Goal: Task Accomplishment & Management: Complete application form

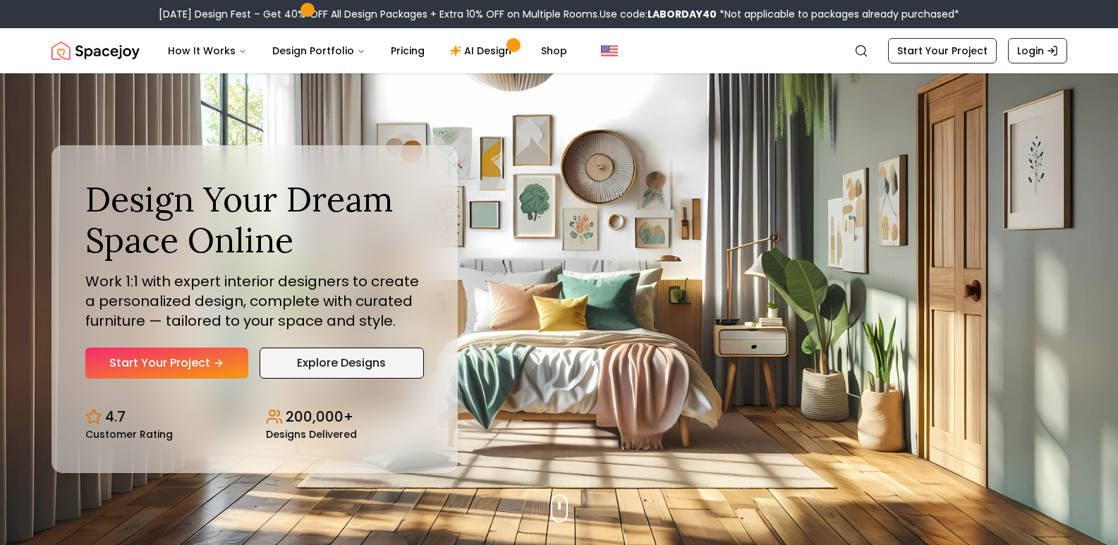
click at [364, 355] on link "Explore Designs" at bounding box center [342, 363] width 164 height 31
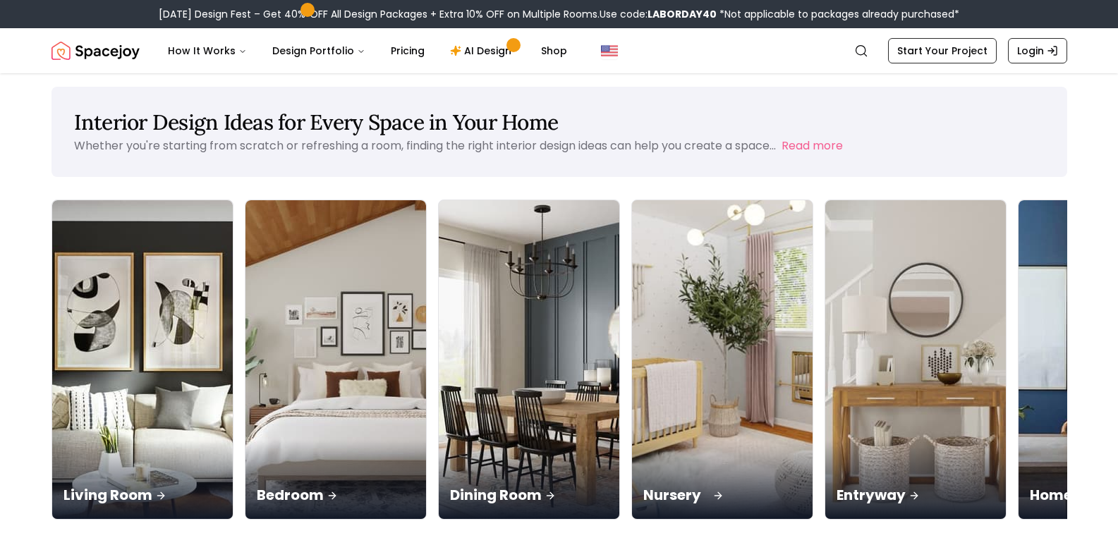
scroll to position [71, 0]
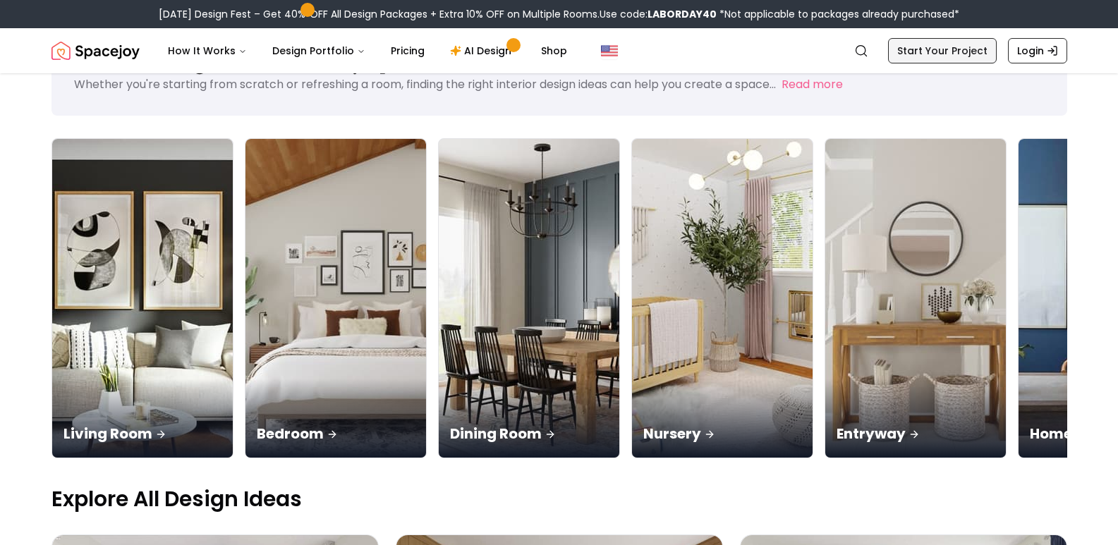
click at [930, 51] on link "Start Your Project" at bounding box center [942, 50] width 109 height 25
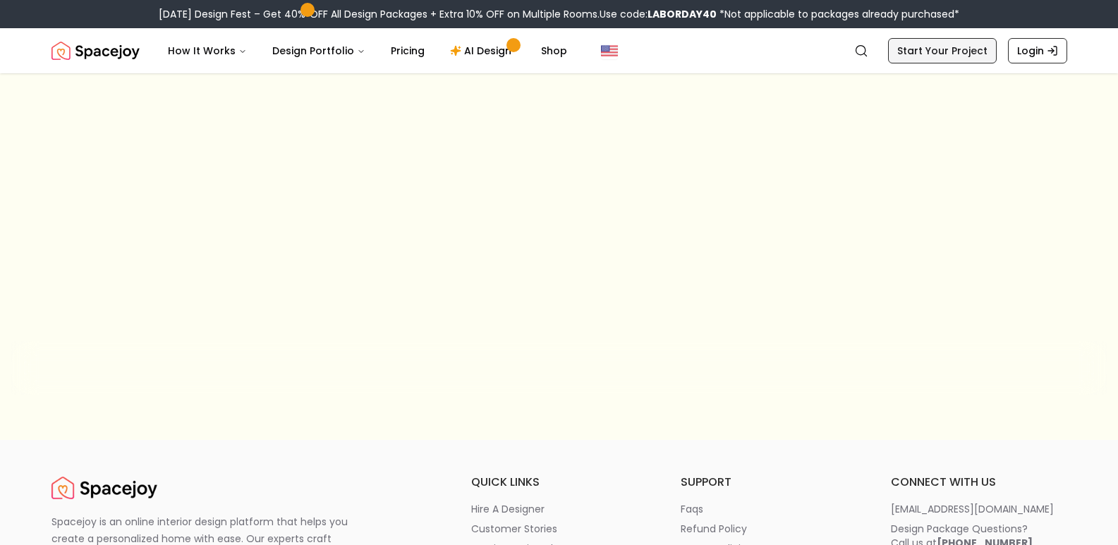
scroll to position [48, 0]
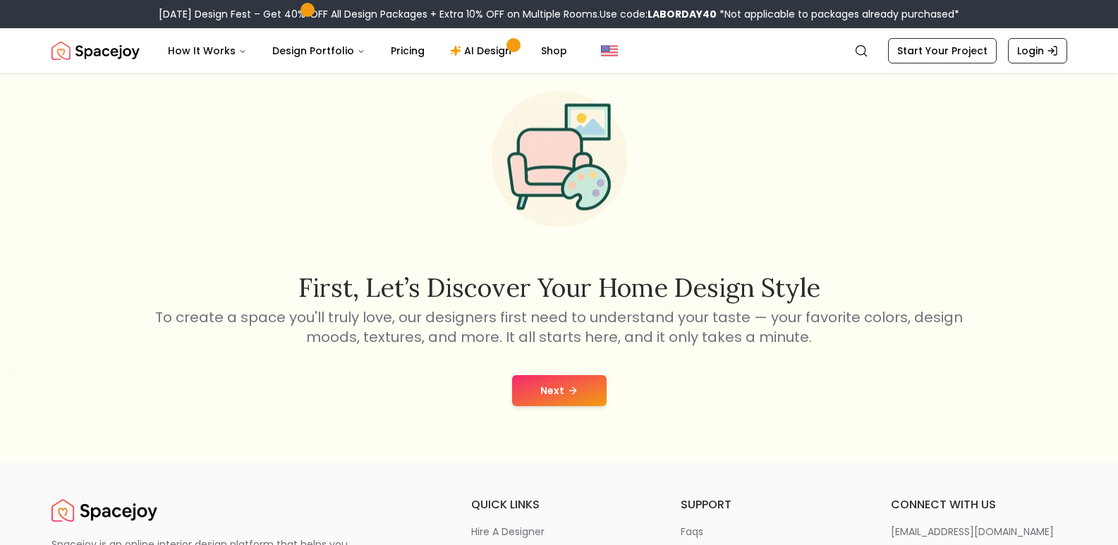
click at [560, 395] on button "Next" at bounding box center [559, 390] width 95 height 31
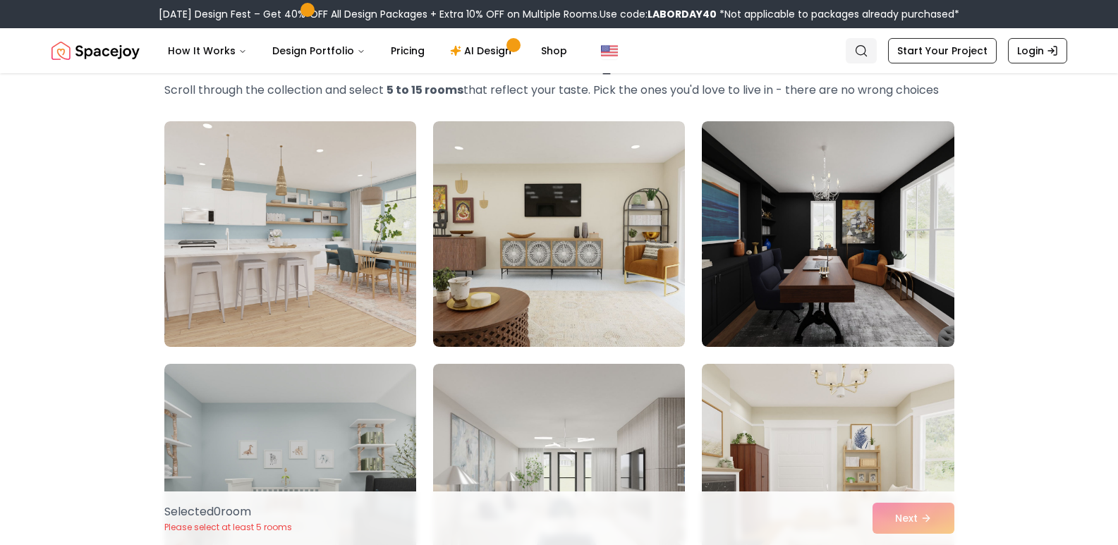
click at [868, 54] on icon "Global" at bounding box center [861, 51] width 14 height 14
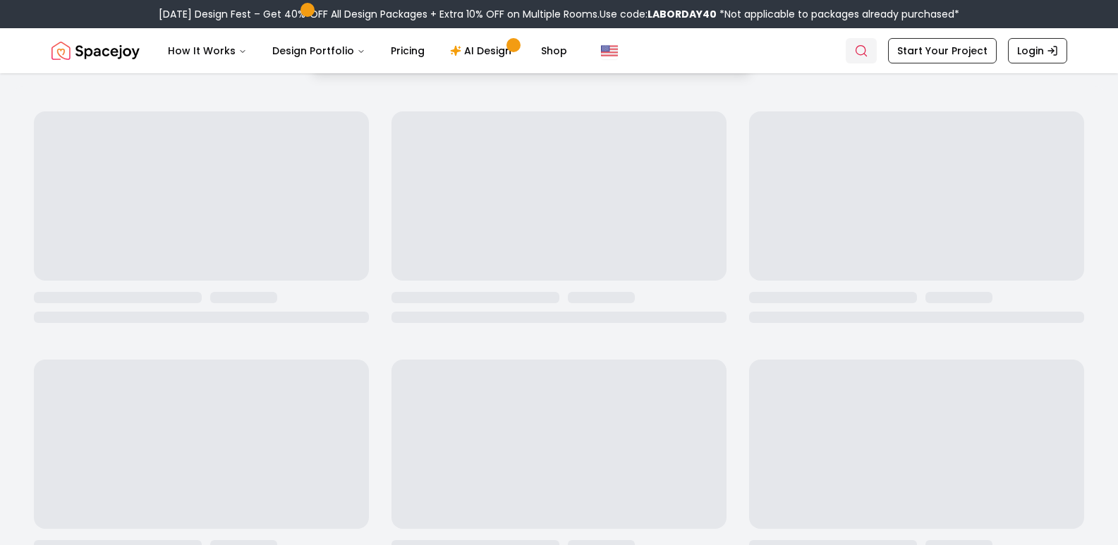
scroll to position [48, 0]
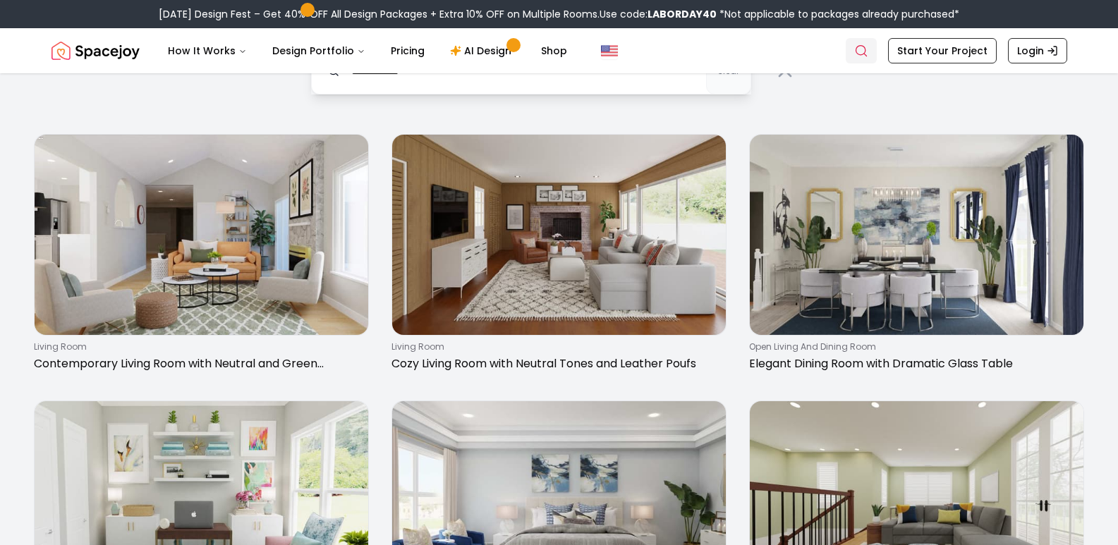
type input "**********"
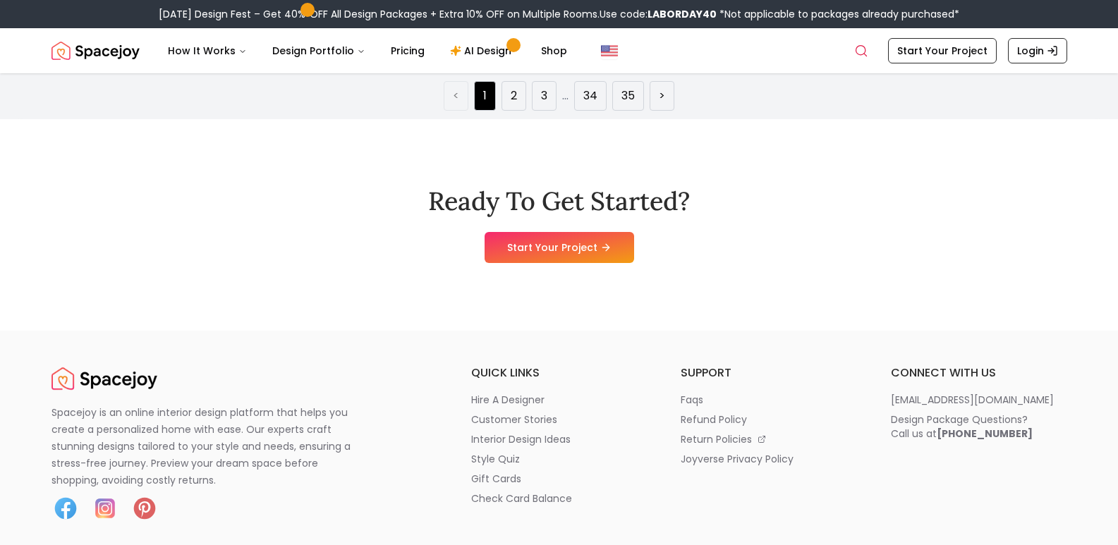
scroll to position [2821, 0]
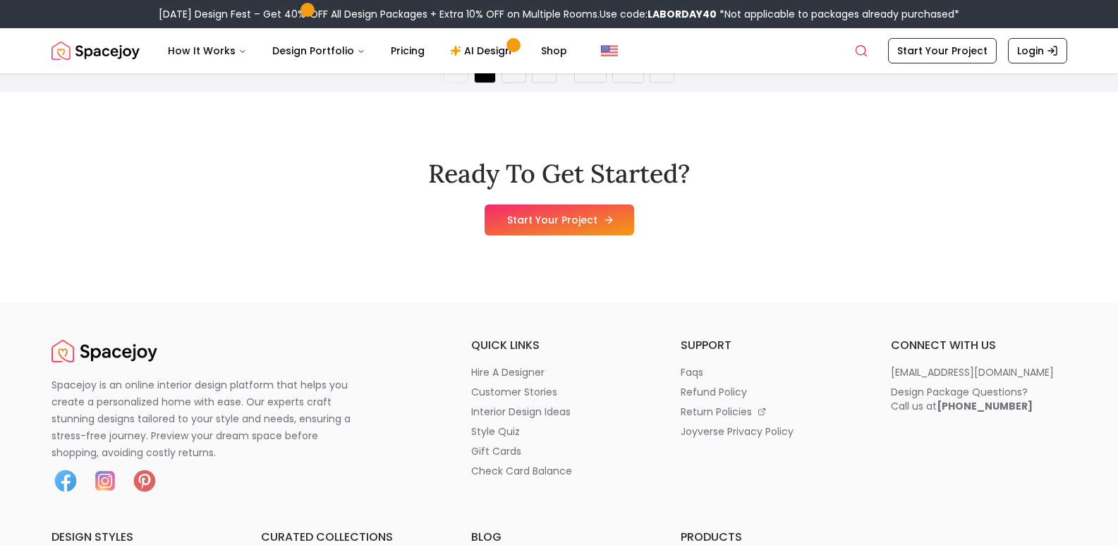
click at [547, 218] on link "Start Your Project" at bounding box center [560, 220] width 150 height 31
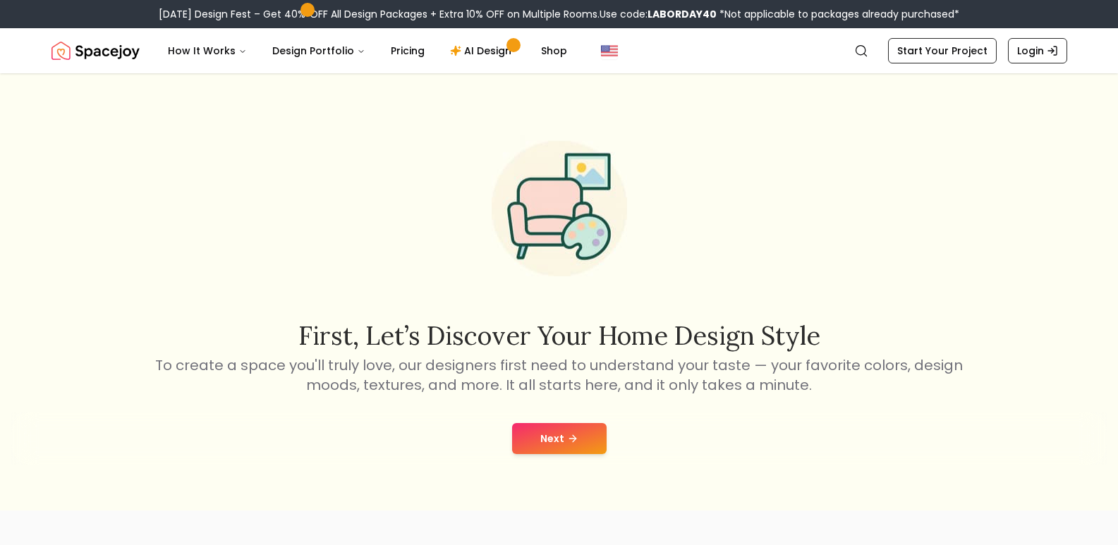
click at [552, 436] on button "Next" at bounding box center [559, 438] width 95 height 31
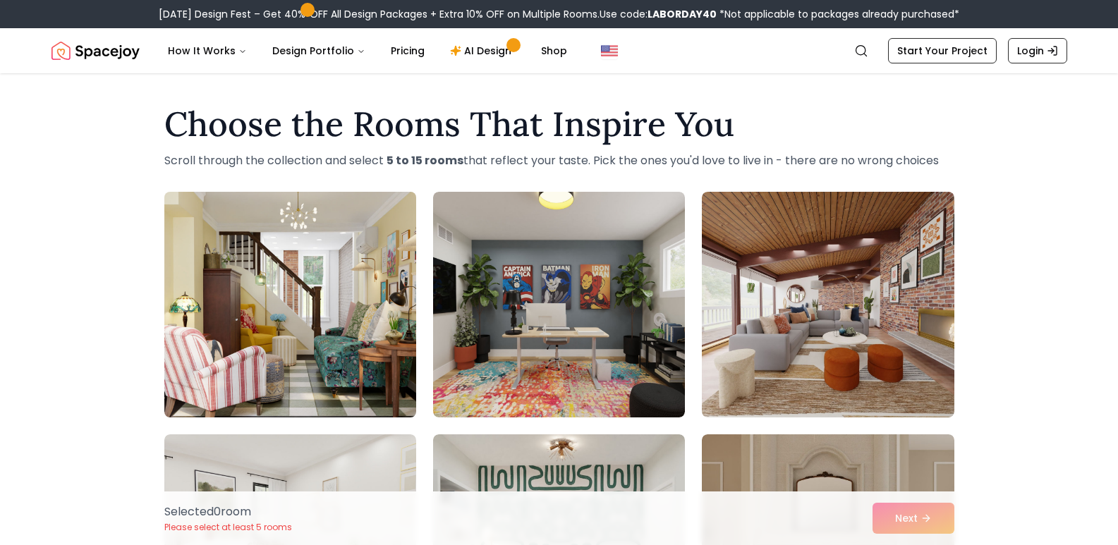
click at [371, 306] on img at bounding box center [290, 304] width 264 height 237
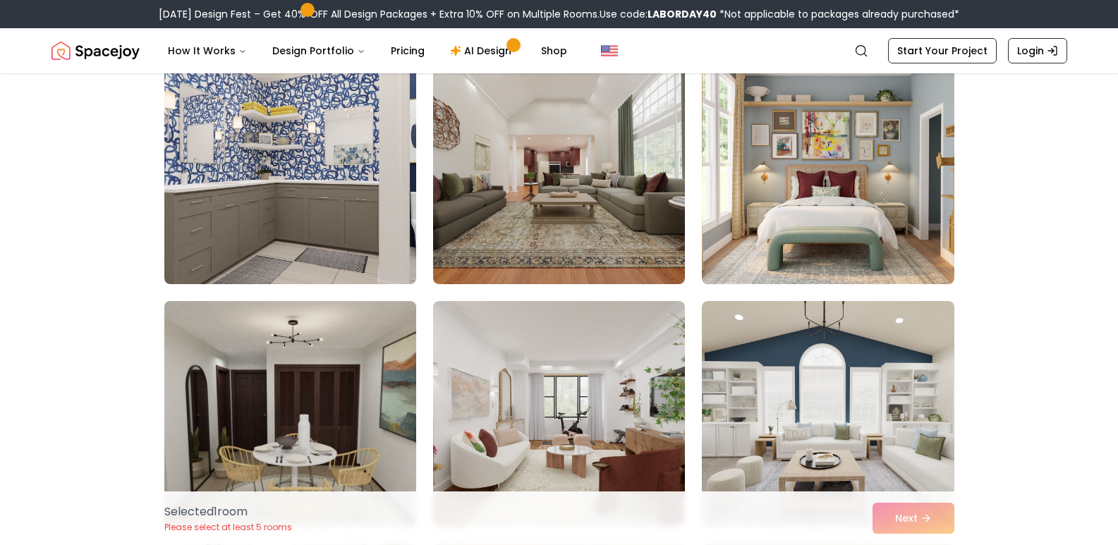
scroll to position [635, 0]
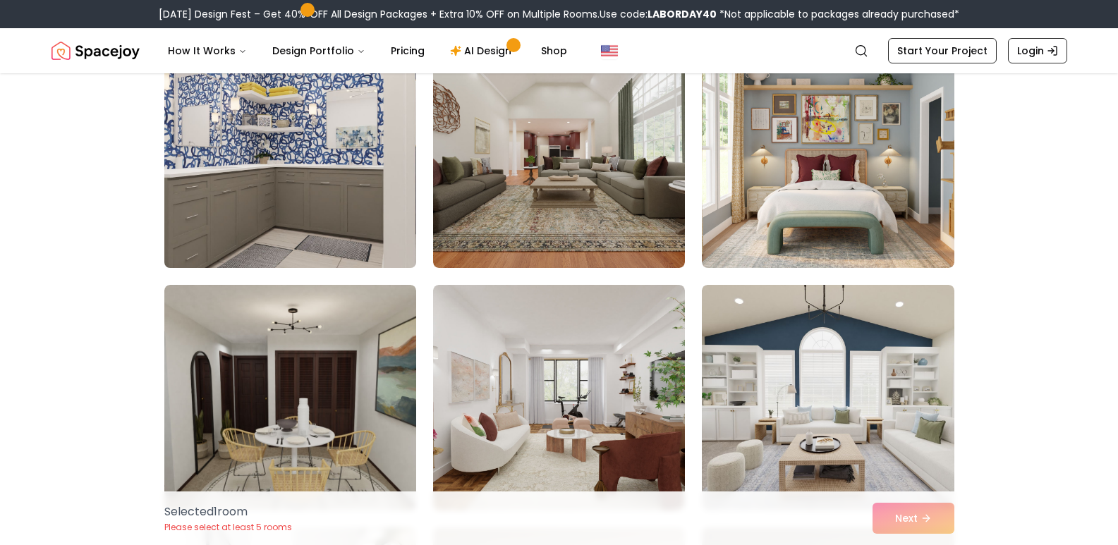
click at [348, 226] on img at bounding box center [290, 155] width 264 height 237
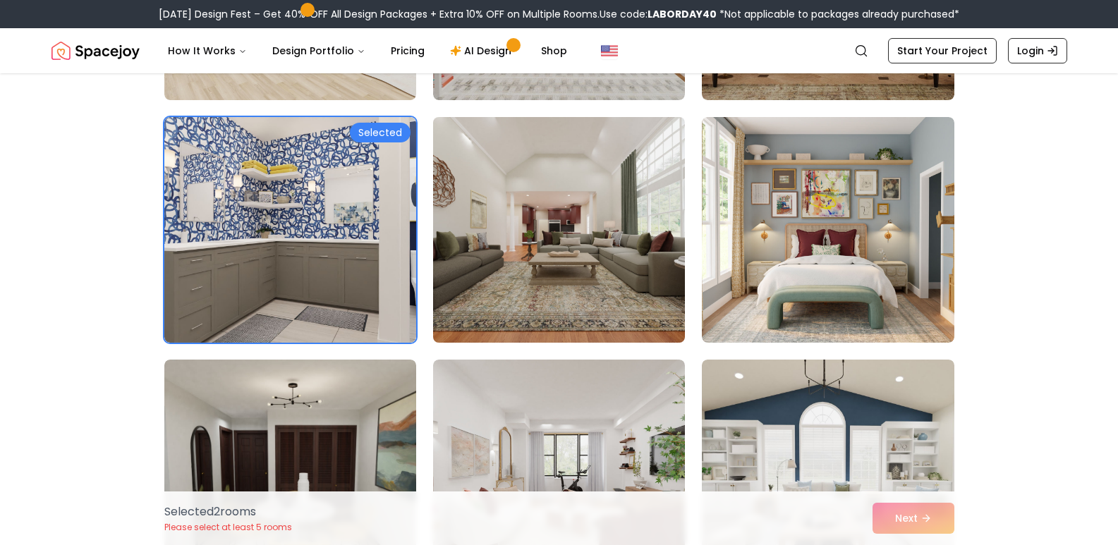
scroll to position [564, 0]
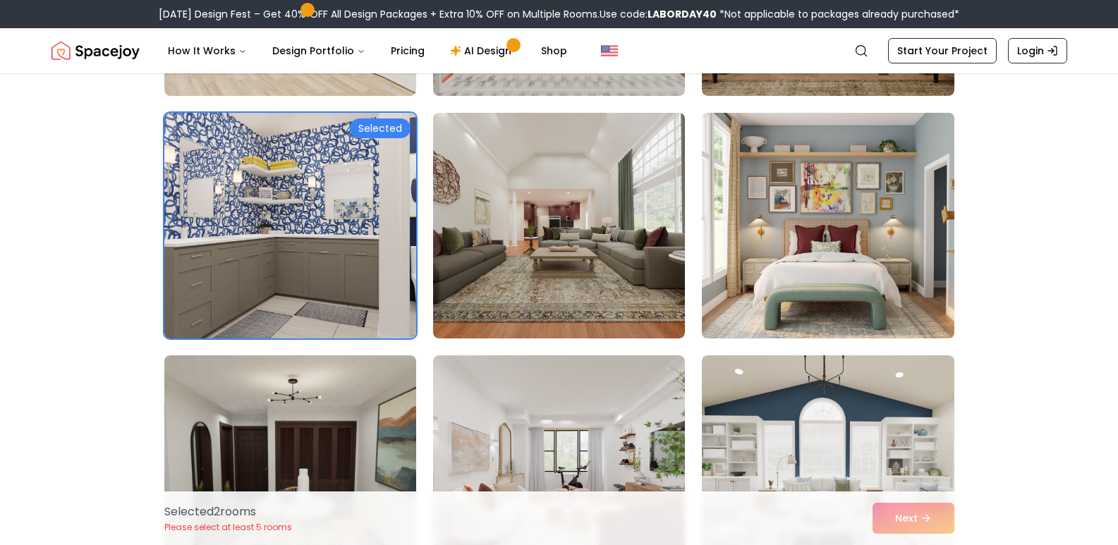
click at [825, 270] on img at bounding box center [827, 225] width 264 height 237
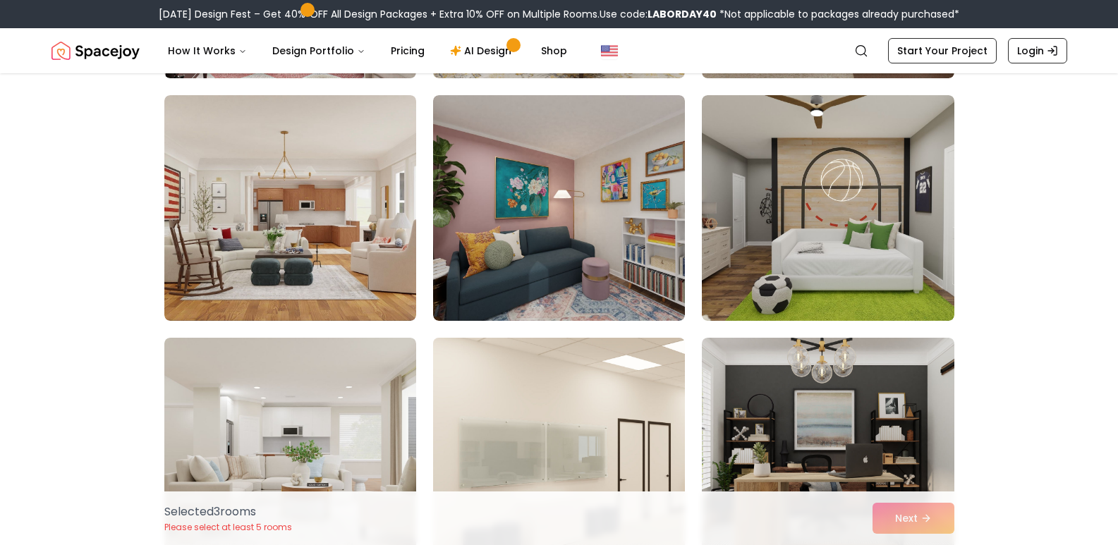
scroll to position [2045, 0]
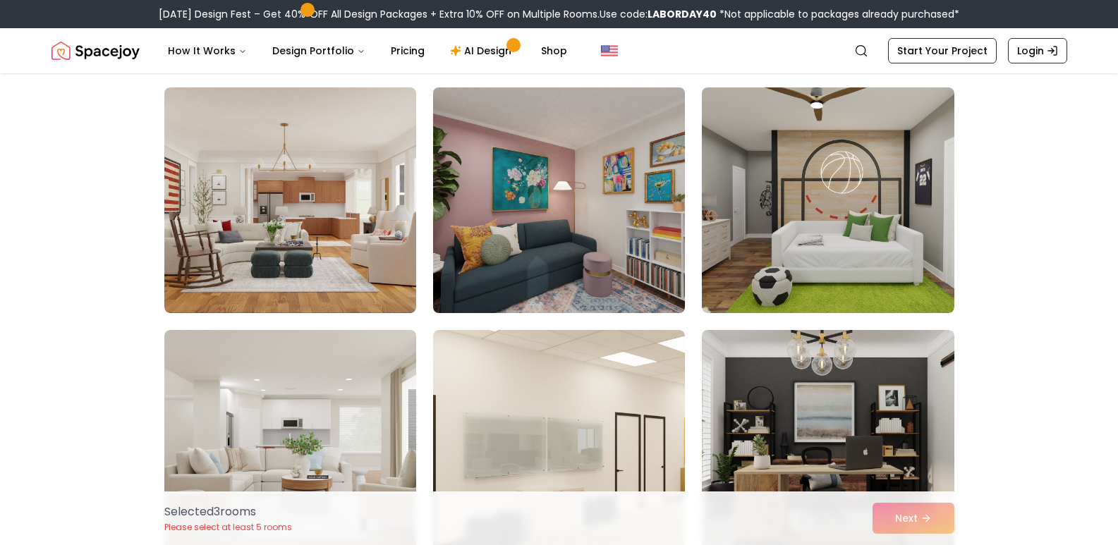
click at [599, 251] on img at bounding box center [559, 200] width 264 height 237
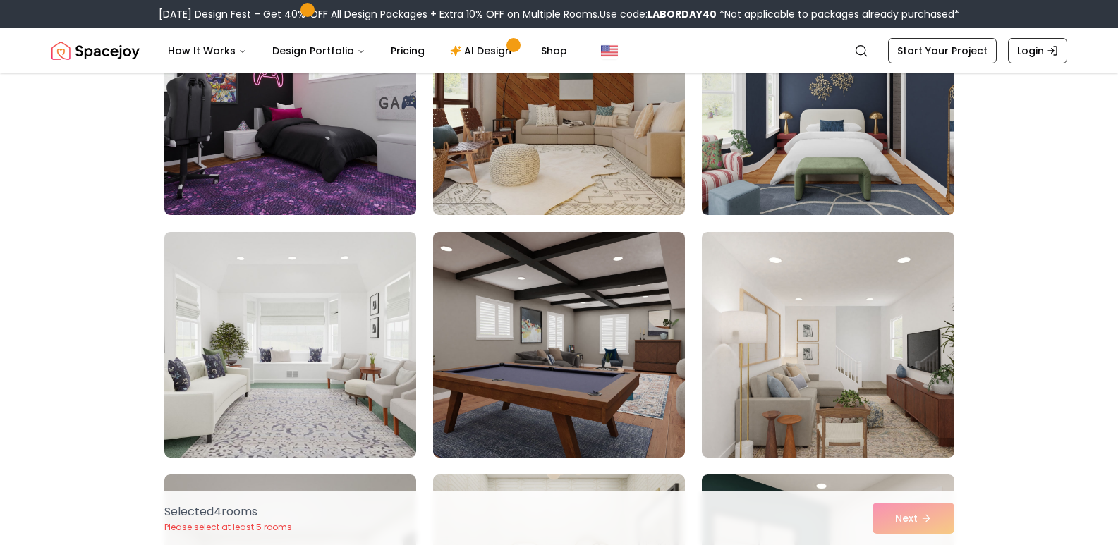
scroll to position [4091, 0]
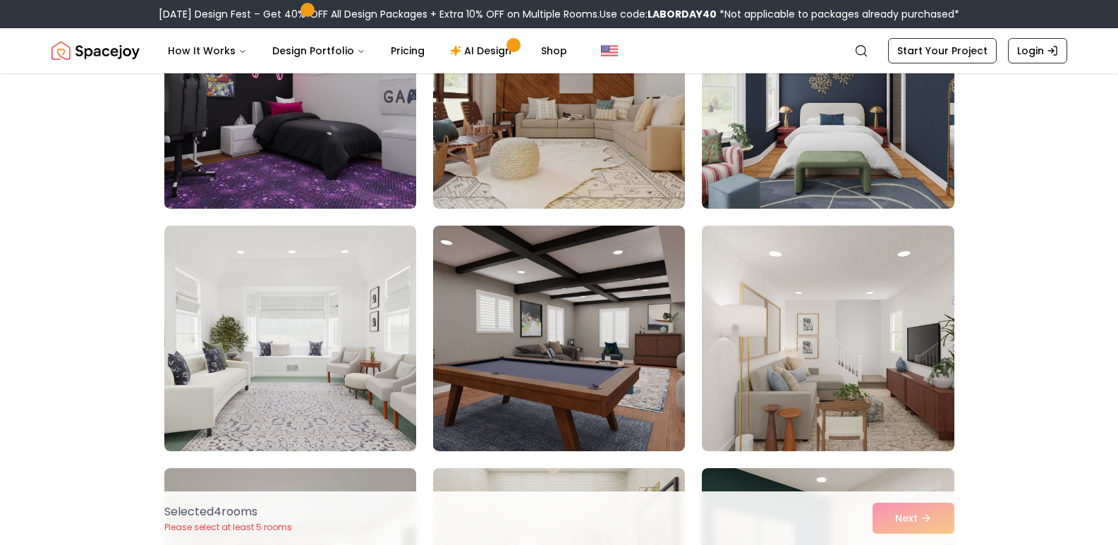
click at [394, 158] on img at bounding box center [290, 95] width 264 height 237
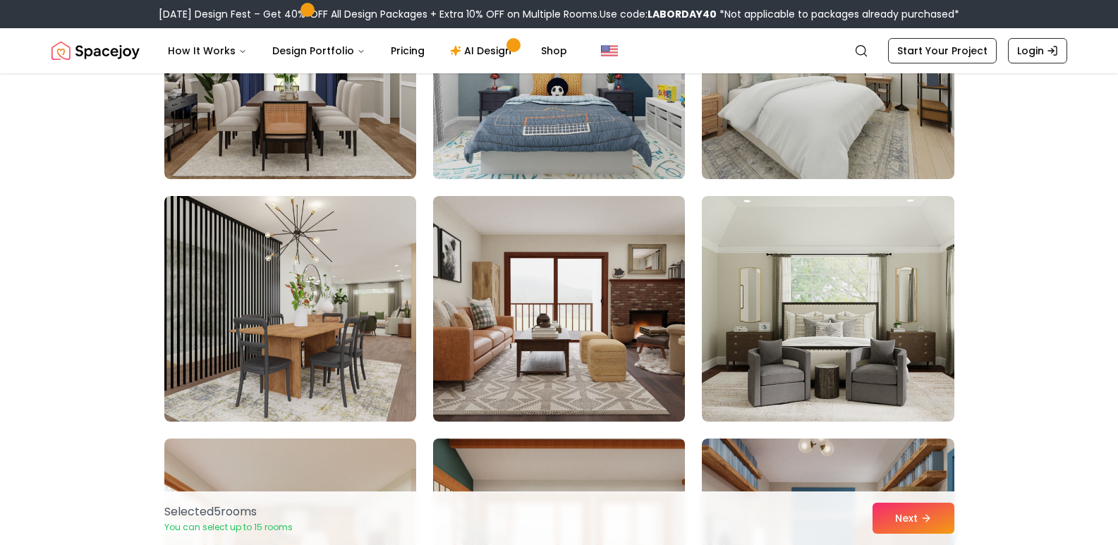
scroll to position [5078, 0]
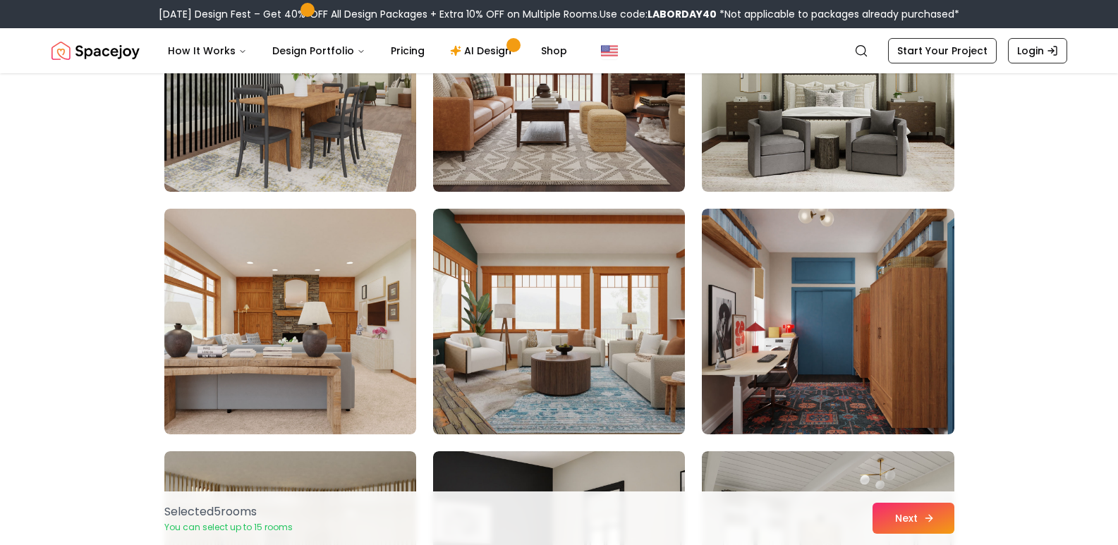
click at [896, 529] on button "Next" at bounding box center [913, 518] width 82 height 31
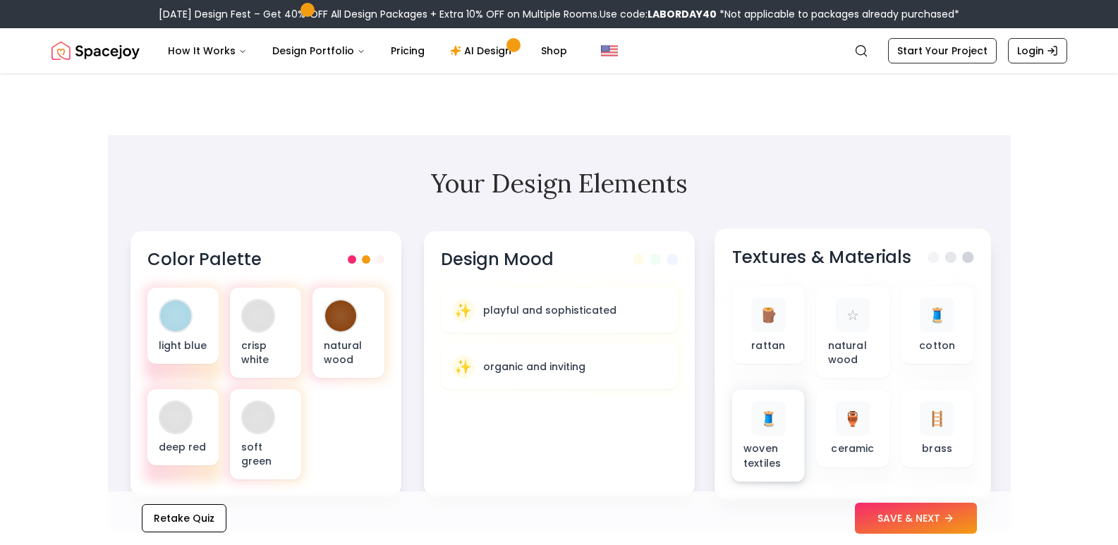
scroll to position [353, 0]
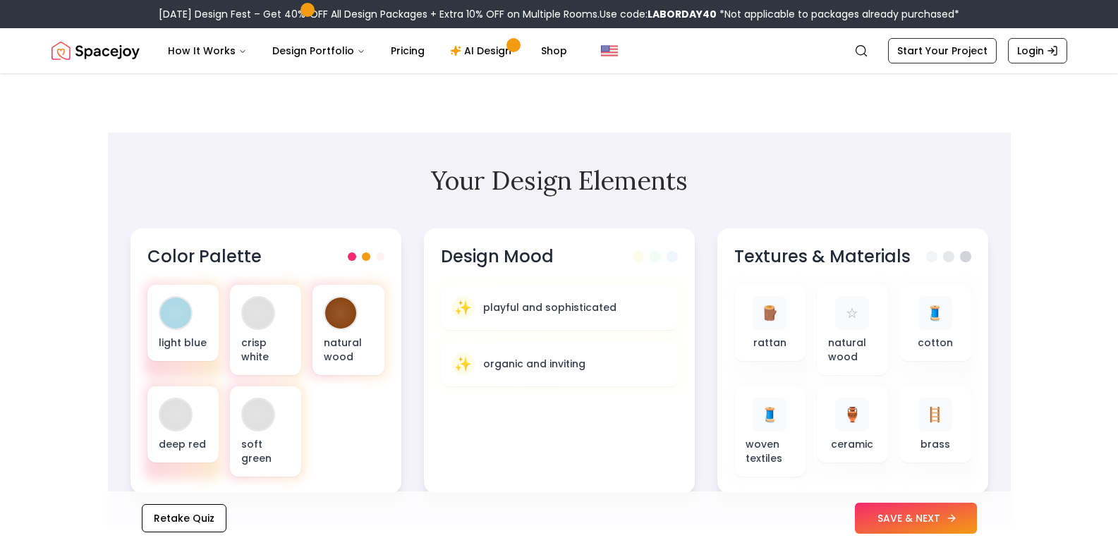
click at [927, 526] on button "SAVE & NEXT" at bounding box center [916, 518] width 122 height 31
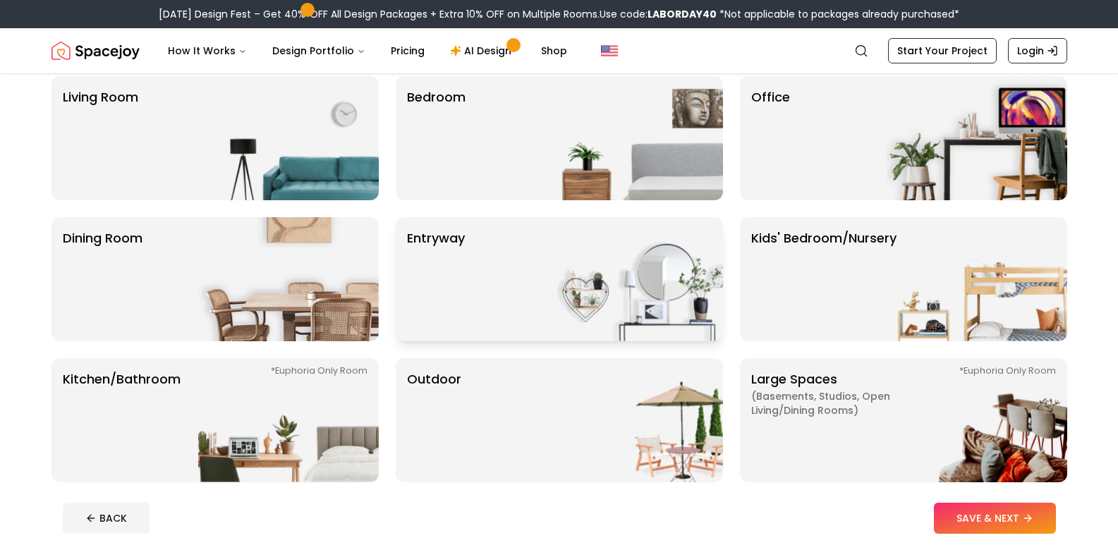
scroll to position [141, 0]
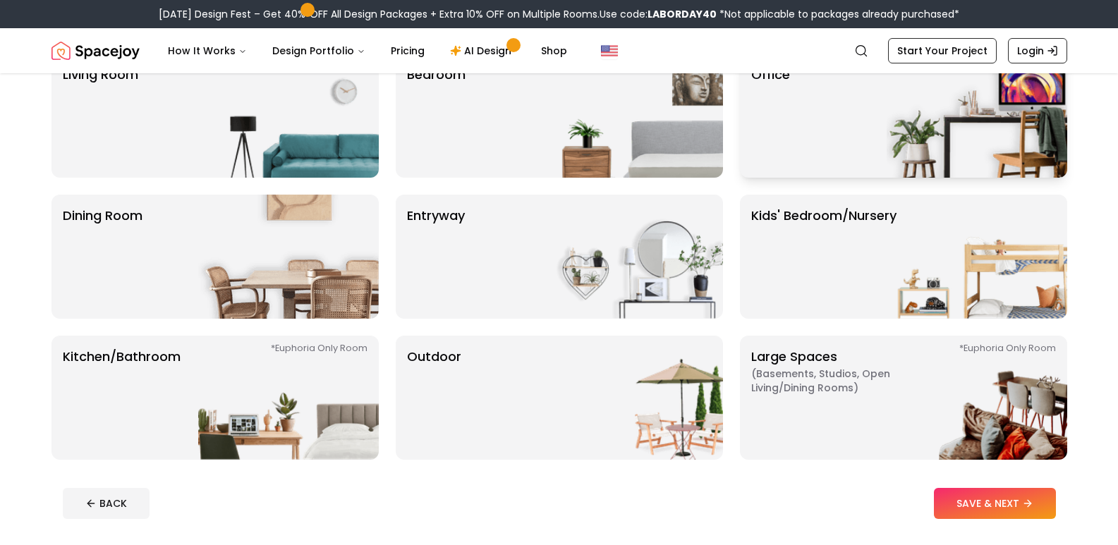
click at [825, 116] on div "Office" at bounding box center [903, 116] width 327 height 124
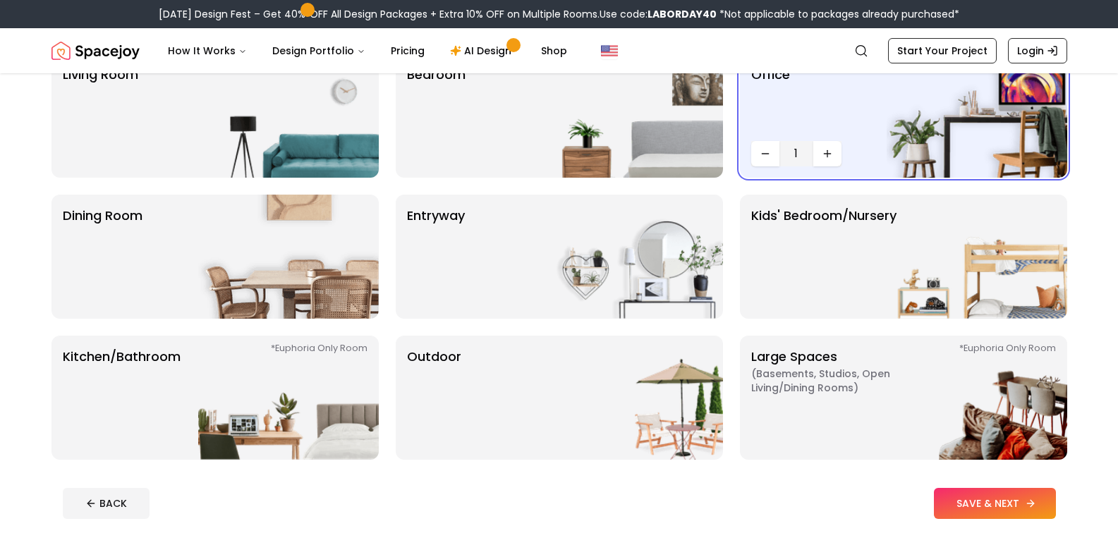
click at [1002, 508] on button "SAVE & NEXT" at bounding box center [995, 503] width 122 height 31
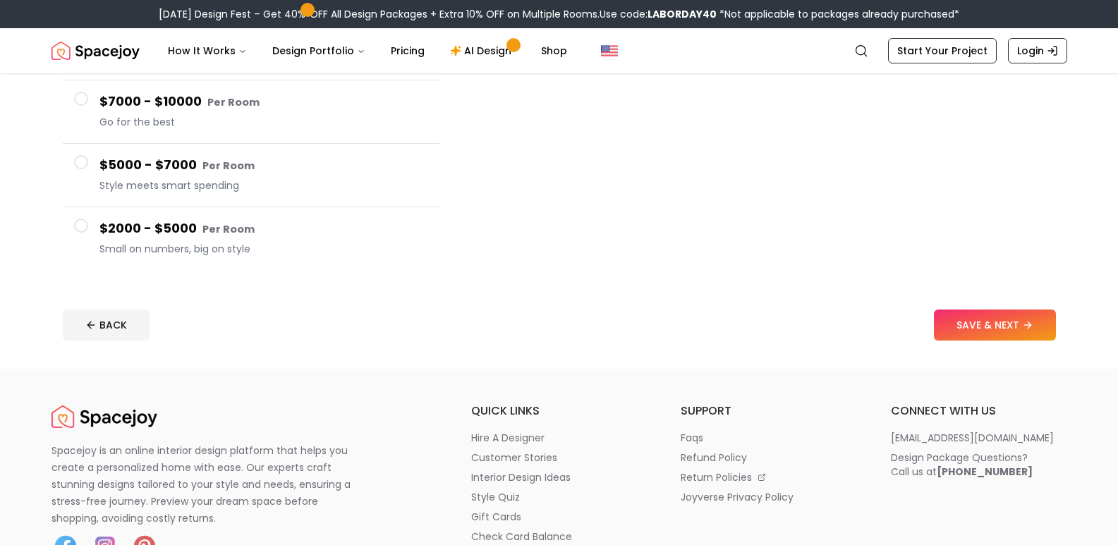
scroll to position [212, 0]
